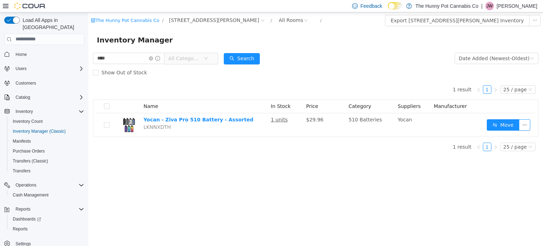
scroll to position [1, 0]
click at [21, 225] on span "Reports" at bounding box center [20, 228] width 15 height 6
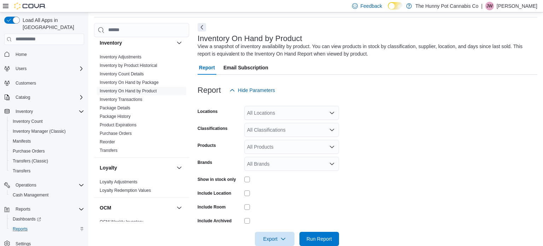
scroll to position [125, 0]
click at [128, 89] on link "Inventory On Hand by Product" at bounding box center [128, 90] width 57 height 5
click at [270, 111] on div "All Locations" at bounding box center [291, 113] width 95 height 14
type input "***"
click at [285, 125] on span "659 Upper James St" at bounding box center [305, 124] width 90 height 7
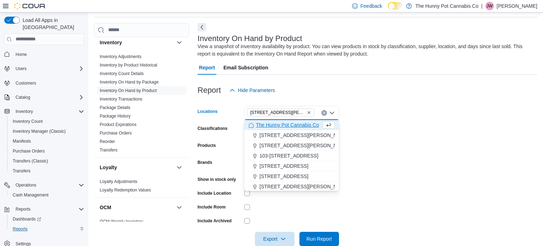
click at [447, 139] on form "Locations 659 Upper James St Combo box. Selected. 659 Upper James St. Press Bac…" at bounding box center [368, 171] width 340 height 149
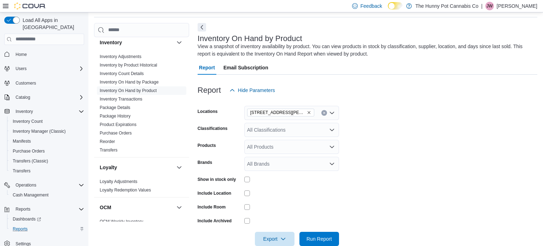
scroll to position [37, 0]
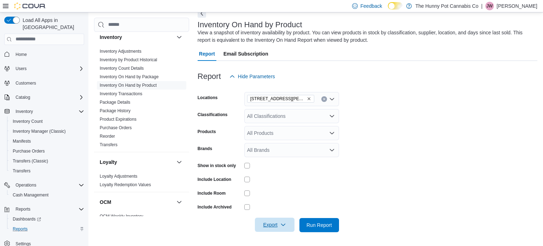
click at [278, 224] on span "Export" at bounding box center [274, 225] width 31 height 14
click at [275, 179] on span "Export to Excel" at bounding box center [276, 182] width 32 height 6
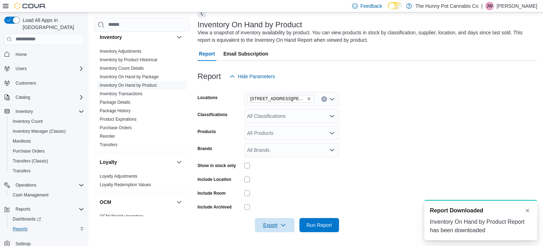
scroll to position [0, 0]
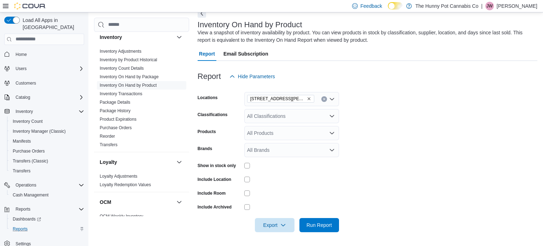
click at [522, 6] on p "James Williams" at bounding box center [517, 6] width 41 height 8
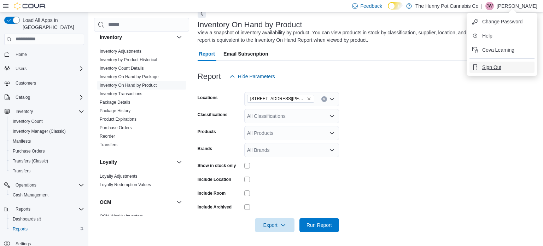
click at [496, 68] on span "Sign Out" at bounding box center [492, 67] width 19 height 7
